Goal: Obtain resource: Download file/media

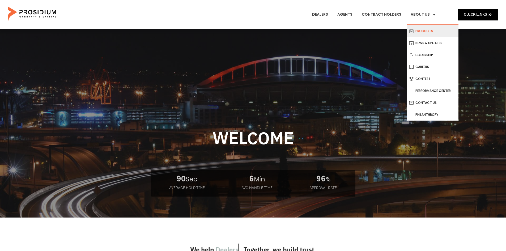
click at [423, 31] on link "Products" at bounding box center [433, 31] width 52 height 12
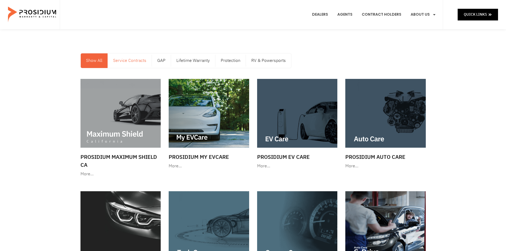
click at [124, 57] on link "Service Contracts" at bounding box center [130, 60] width 44 height 15
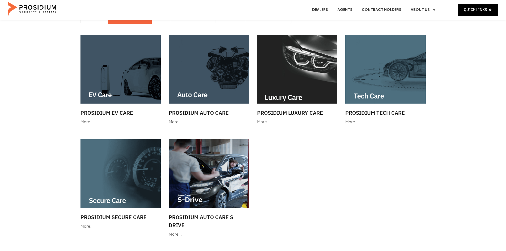
scroll to position [53, 0]
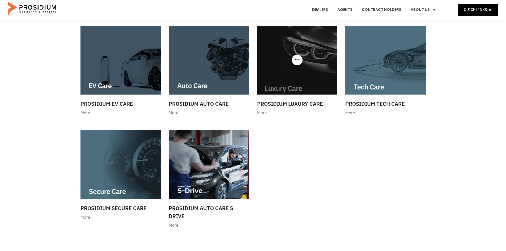
click at [311, 68] on img at bounding box center [297, 60] width 81 height 69
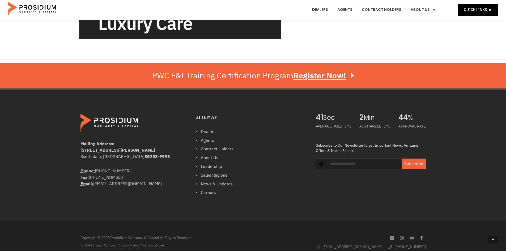
scroll to position [133, 0]
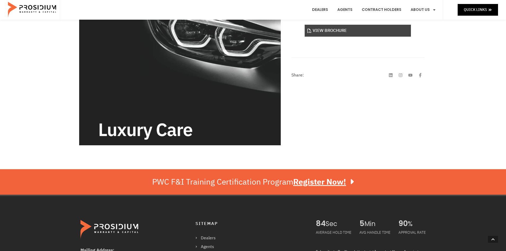
click at [365, 34] on link "View Brochure" at bounding box center [358, 31] width 106 height 12
